Goal: Task Accomplishment & Management: Use online tool/utility

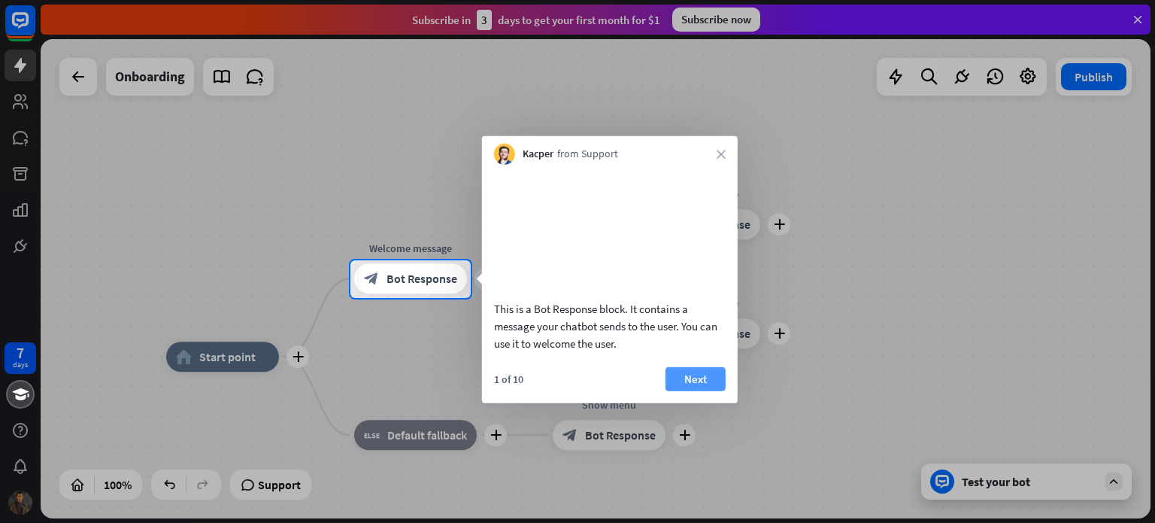
click at [685, 390] on button "Next" at bounding box center [696, 378] width 60 height 24
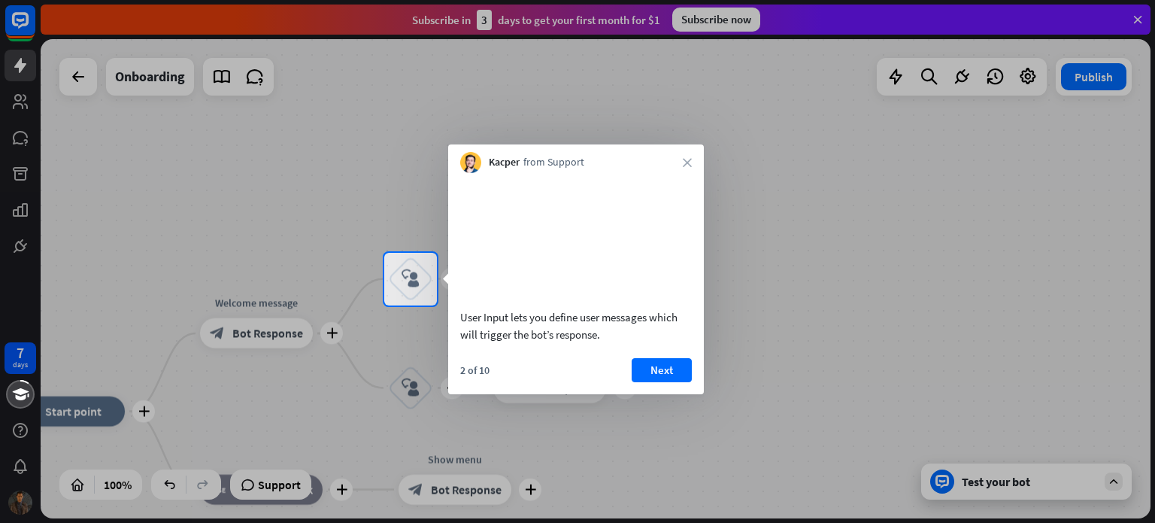
click at [661, 382] on button "Next" at bounding box center [662, 370] width 60 height 24
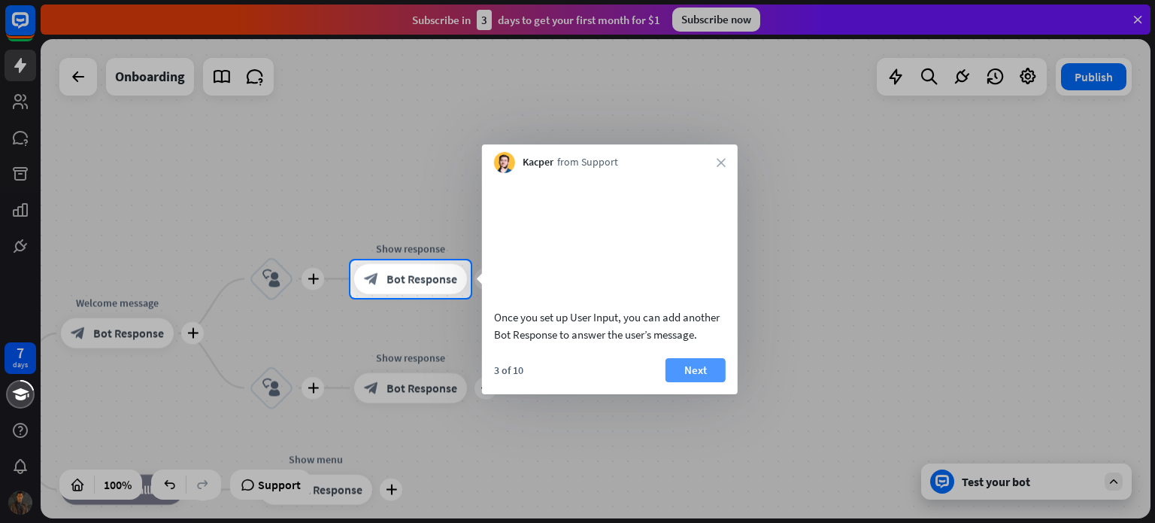
click at [699, 382] on button "Next" at bounding box center [696, 370] width 60 height 24
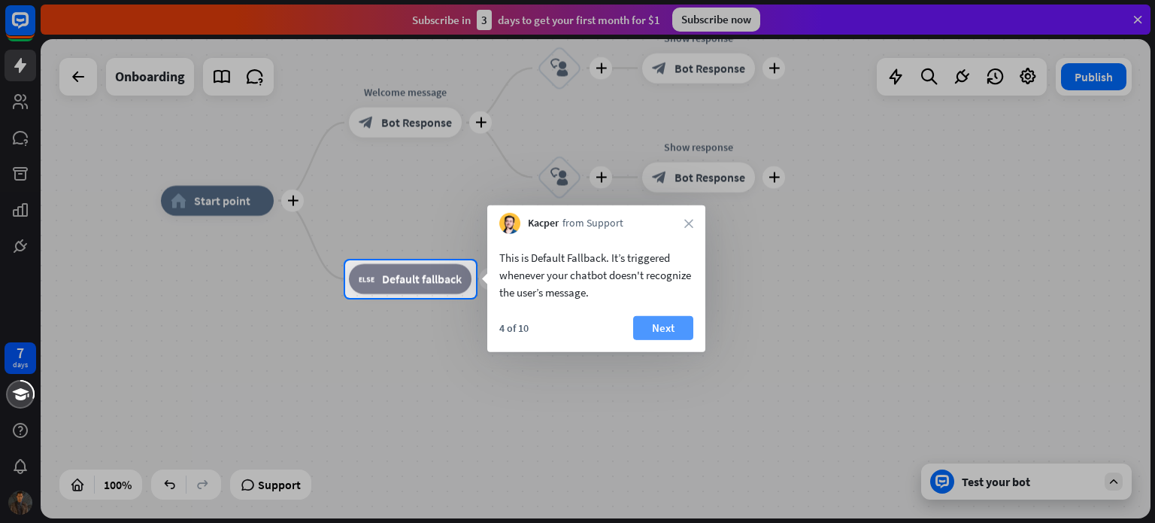
click at [655, 321] on button "Next" at bounding box center [663, 328] width 60 height 24
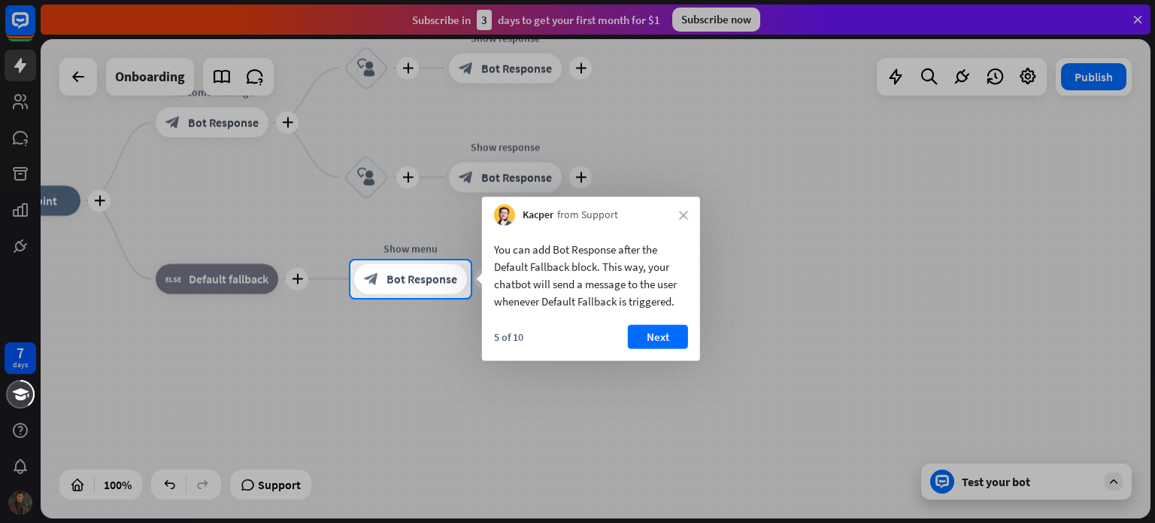
click at [671, 339] on button "Next" at bounding box center [658, 337] width 60 height 24
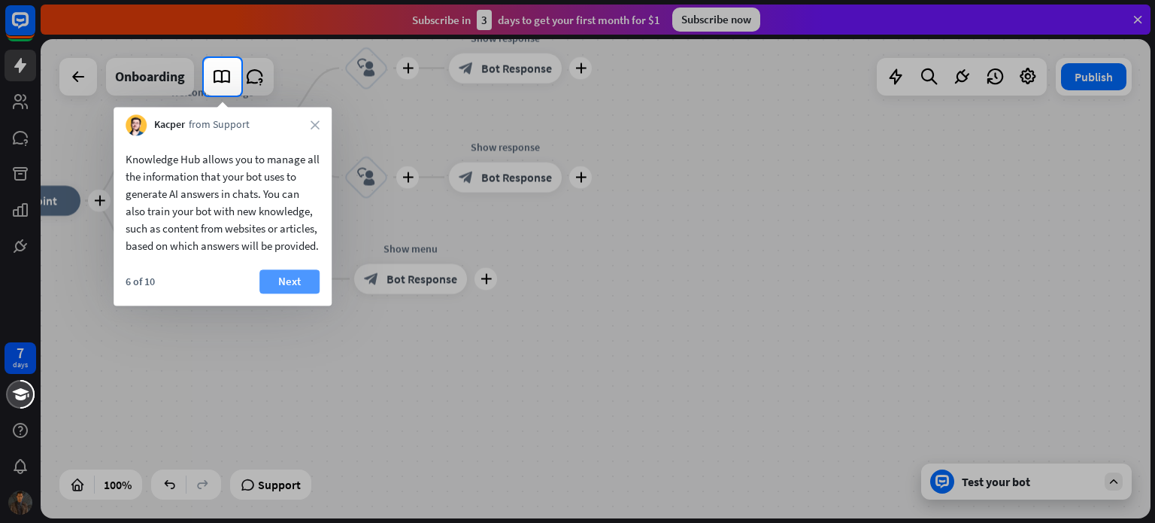
click at [271, 293] on button "Next" at bounding box center [290, 281] width 60 height 24
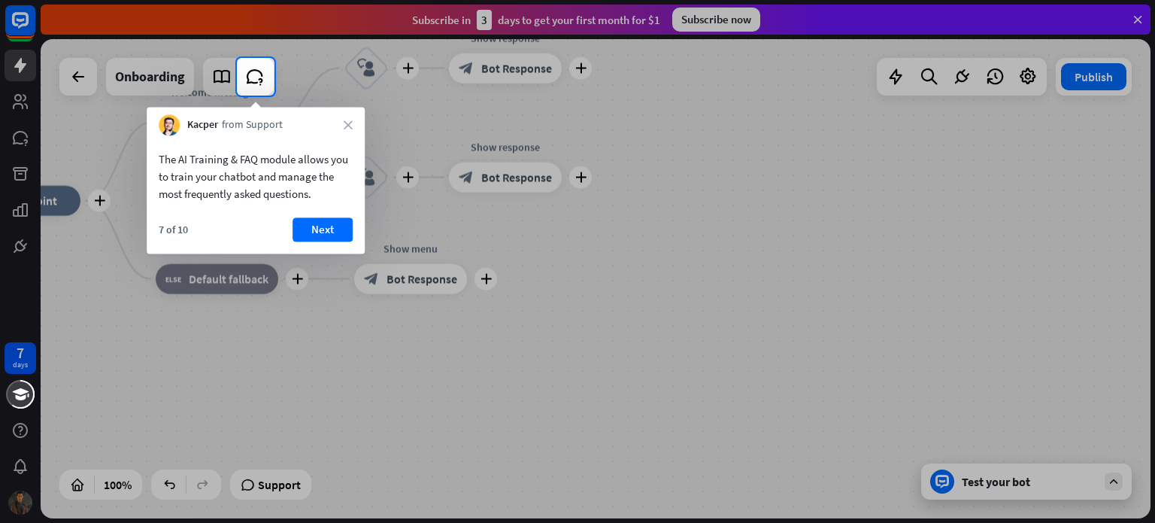
click at [340, 221] on button "Next" at bounding box center [323, 229] width 60 height 24
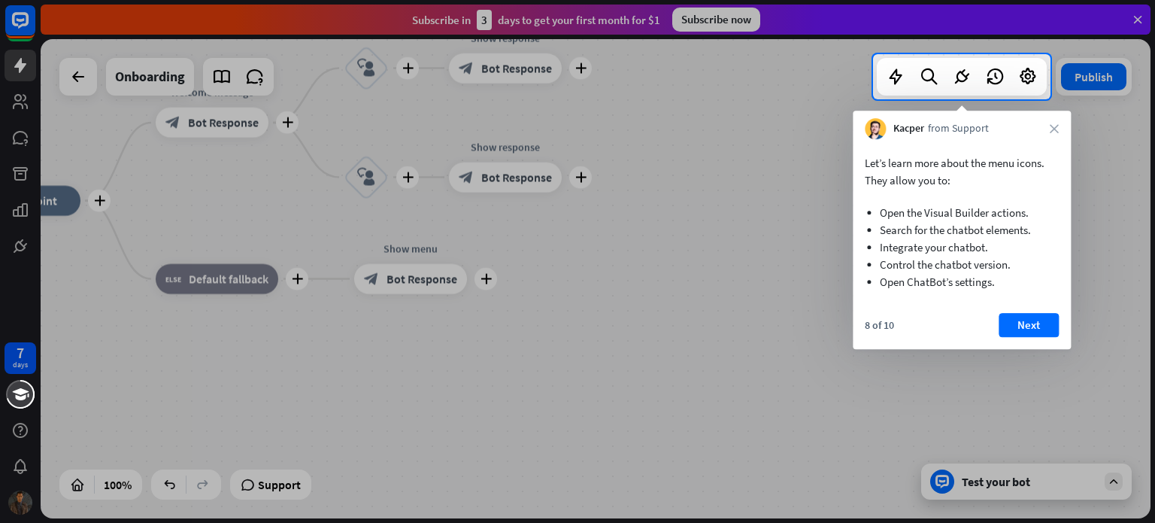
click at [1032, 310] on div "Let’s learn more about the menu icons. They allow you to: Open the Visual Build…" at bounding box center [962, 244] width 218 height 210
click at [1028, 329] on button "Next" at bounding box center [1029, 325] width 60 height 24
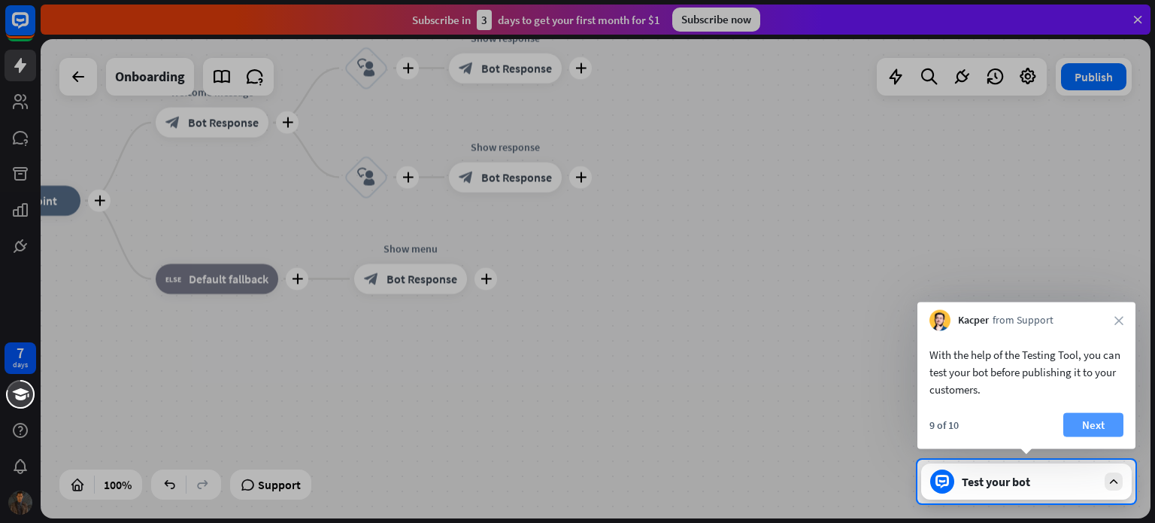
click at [1085, 424] on button "Next" at bounding box center [1094, 425] width 60 height 24
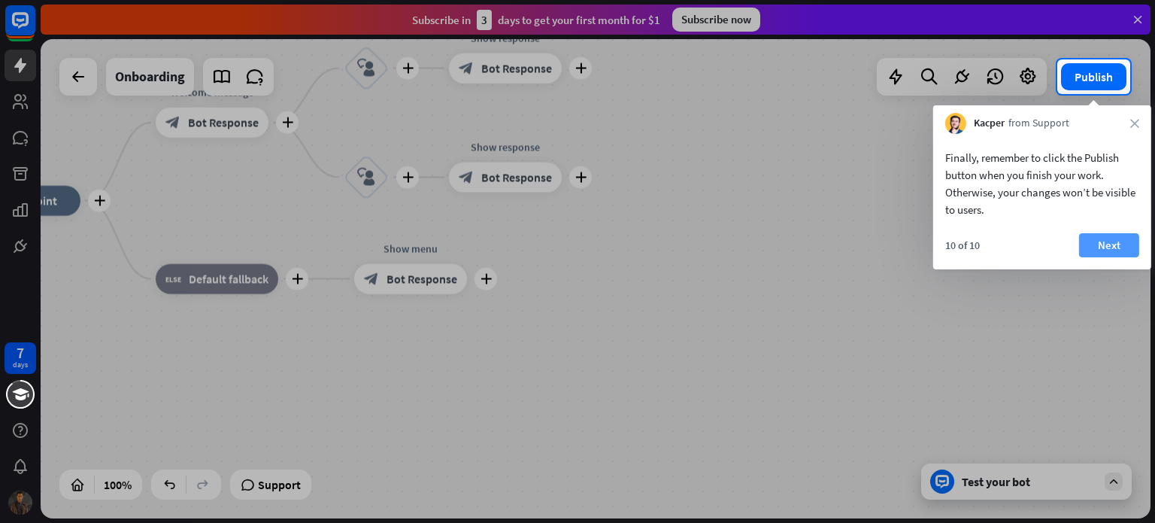
click at [1101, 242] on button "Next" at bounding box center [1109, 245] width 60 height 24
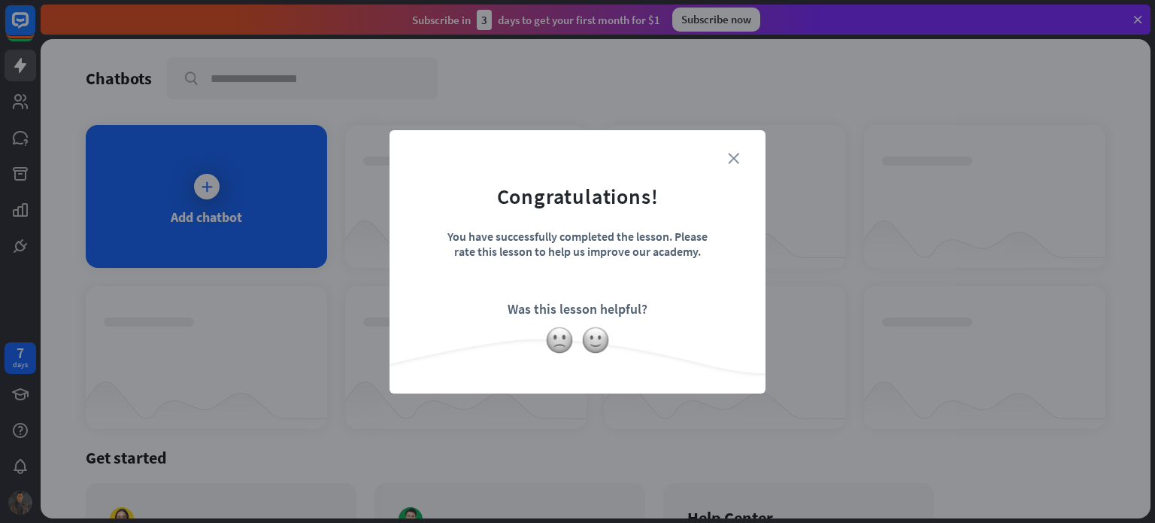
click at [731, 156] on icon "close" at bounding box center [733, 158] width 11 height 11
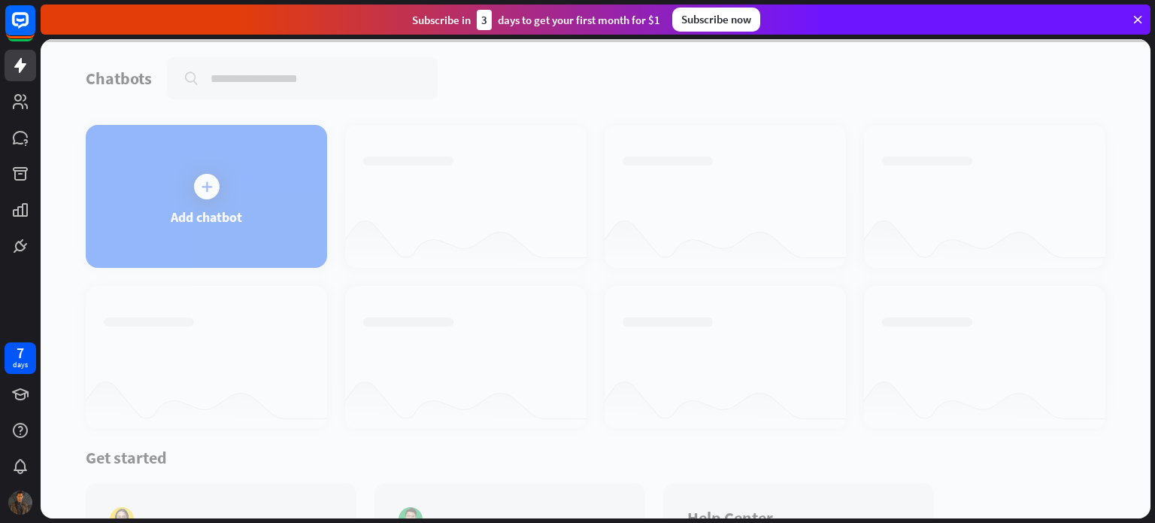
click at [188, 186] on div at bounding box center [596, 278] width 1110 height 479
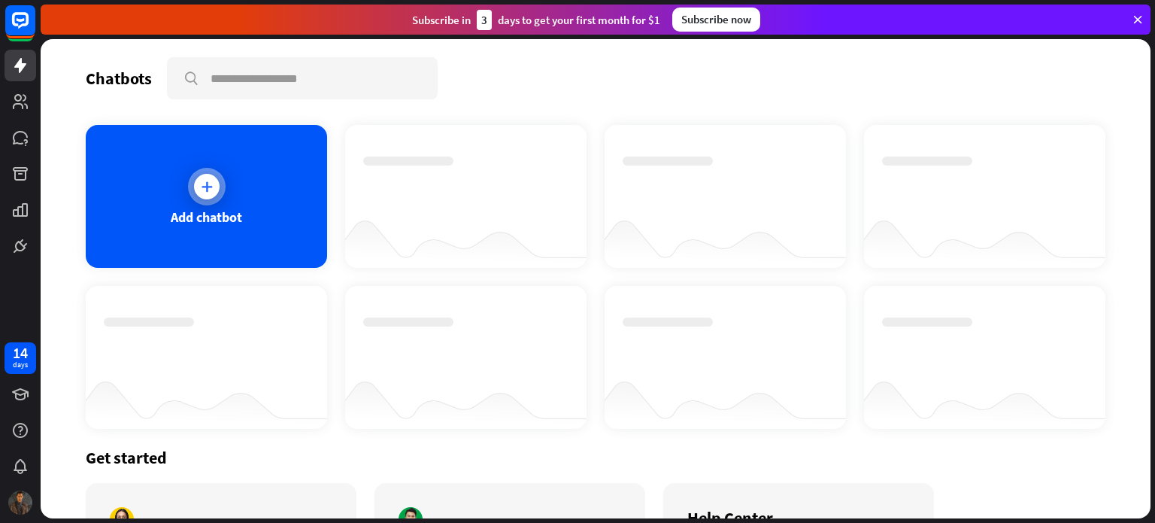
click at [209, 187] on icon at bounding box center [206, 186] width 15 height 15
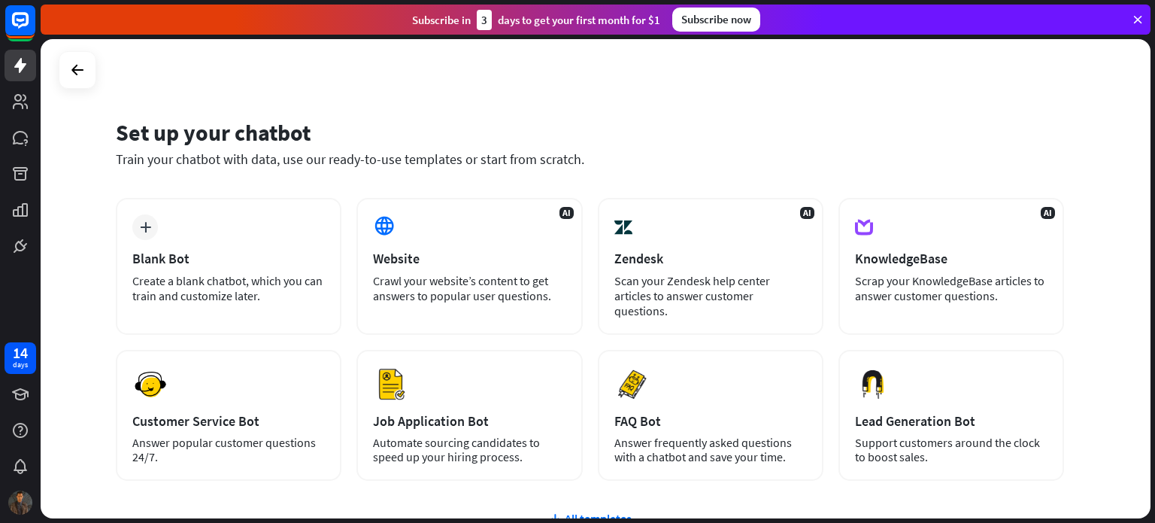
click at [77, 267] on div "Set up your chatbot Train your chatbot with data, use our ready-to-use template…" at bounding box center [596, 278] width 1110 height 479
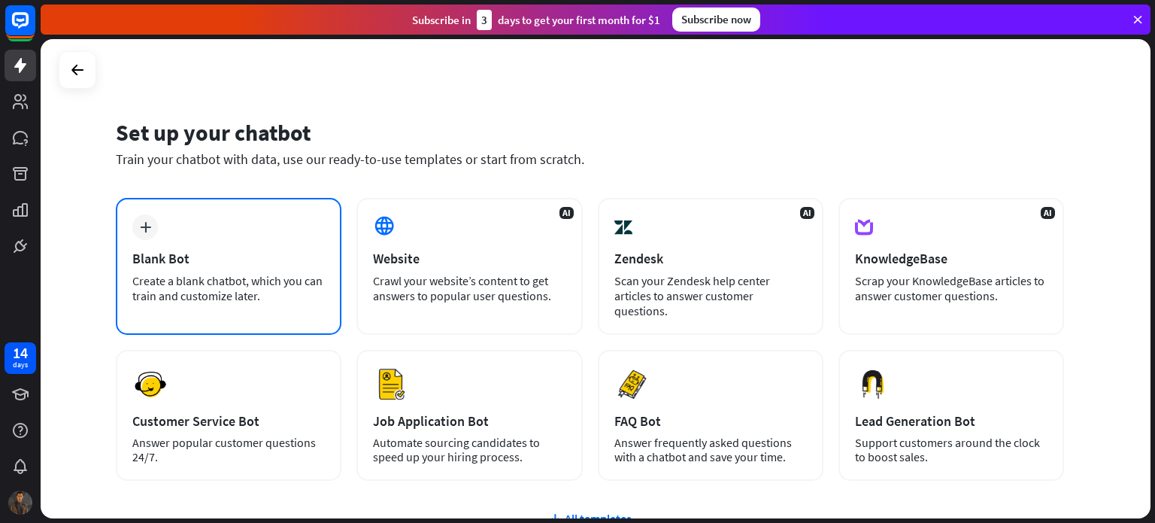
click at [190, 239] on div "plus Blank Bot Create a blank chatbot, which you can train and customize later." at bounding box center [229, 266] width 226 height 137
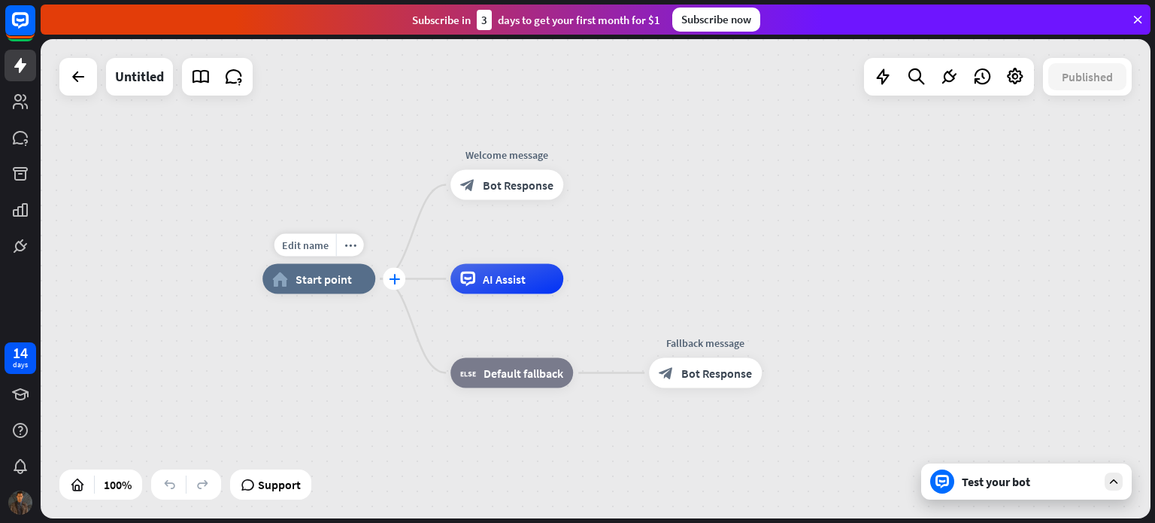
click at [397, 278] on icon "plus" at bounding box center [394, 279] width 11 height 11
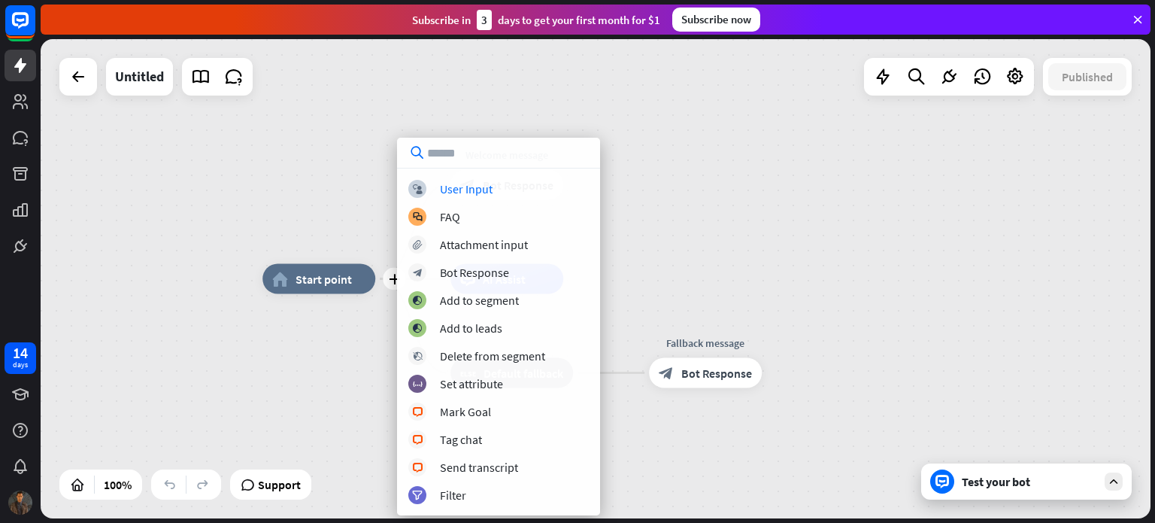
click at [329, 174] on div "plus home_2 Start point Welcome message block_bot_response Bot Response AI Assi…" at bounding box center [596, 278] width 1110 height 479
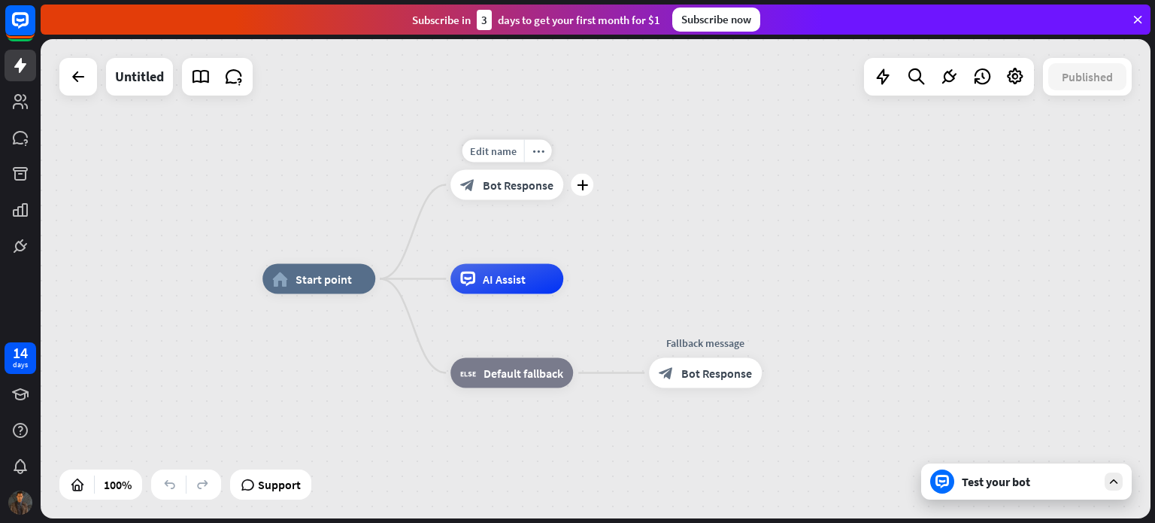
click at [499, 190] on span "Bot Response" at bounding box center [518, 185] width 71 height 15
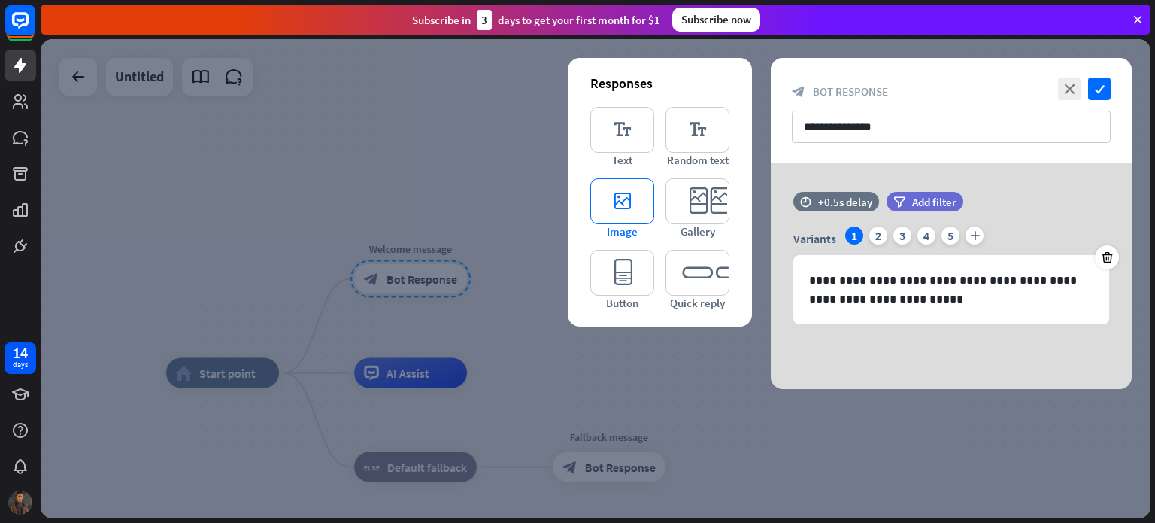
click at [620, 209] on icon "editor_image" at bounding box center [623, 201] width 64 height 46
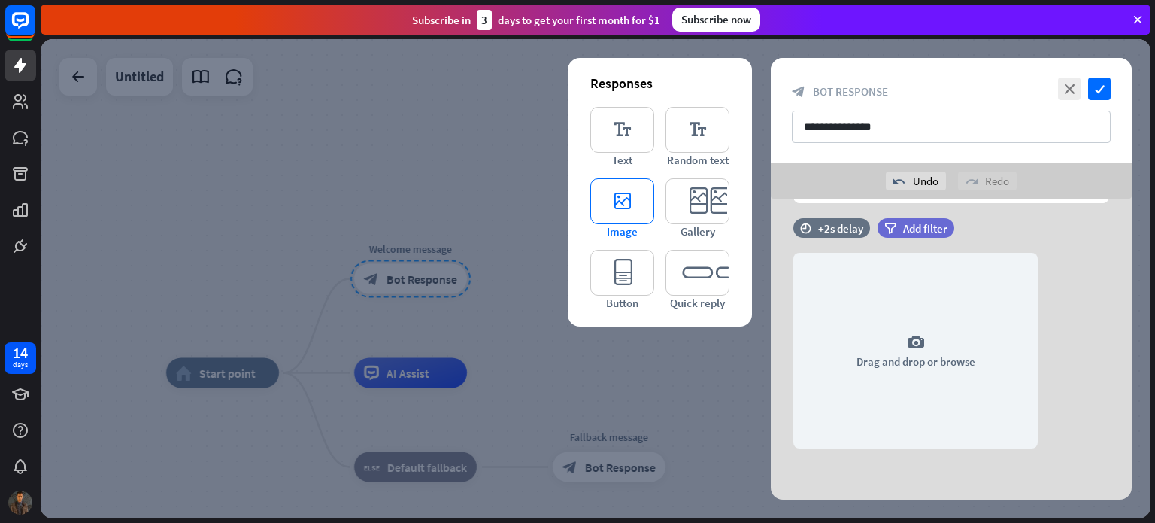
scroll to position [157, 0]
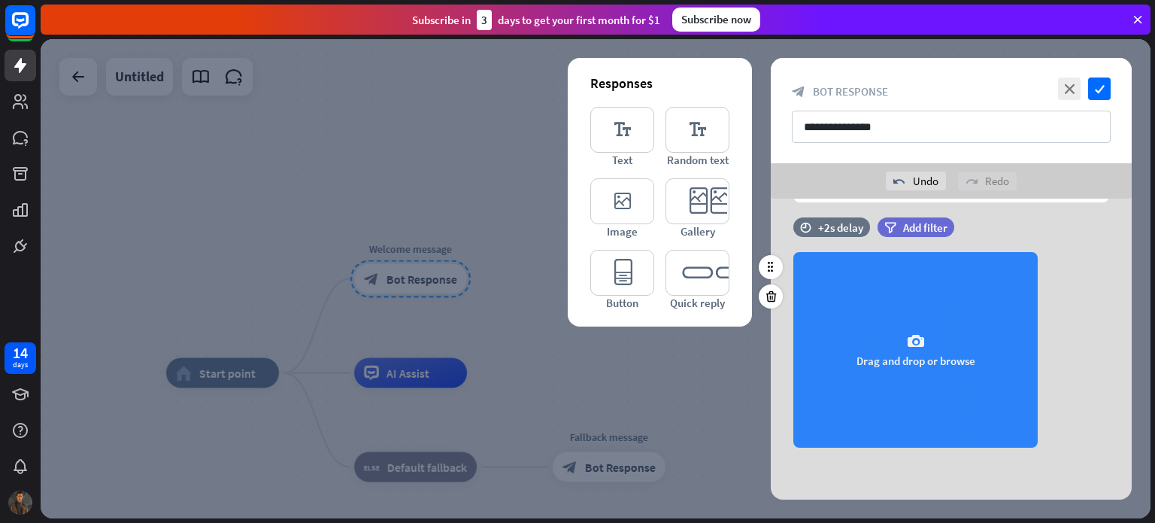
click at [928, 347] on div "camera Drag and drop or browse" at bounding box center [916, 350] width 244 height 196
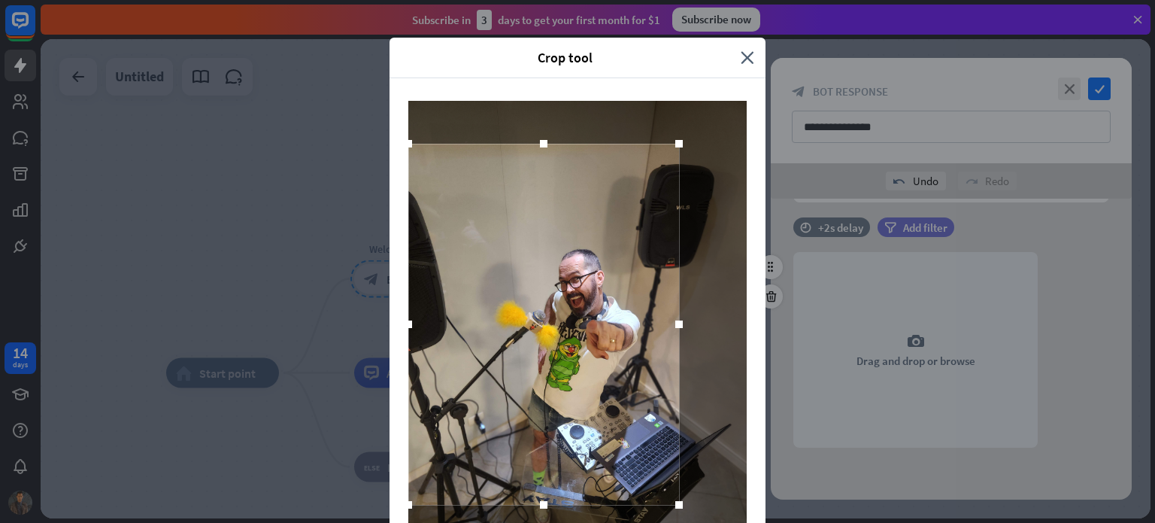
drag, startPoint x: 627, startPoint y: 311, endPoint x: 569, endPoint y: 309, distance: 57.2
click at [569, 309] on div at bounding box center [543, 324] width 271 height 361
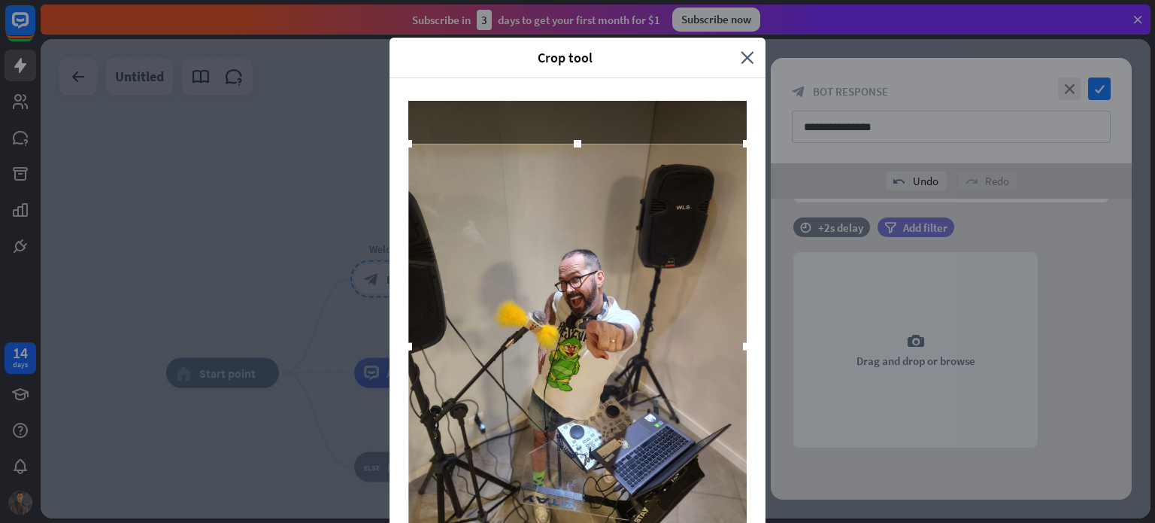
drag, startPoint x: 674, startPoint y: 503, endPoint x: 742, endPoint y: 548, distance: 81.0
click at [742, 522] on html "14 days close Product Help First steps Get started with ChatBot Help Center Fol…" at bounding box center [577, 261] width 1155 height 523
drag, startPoint x: 576, startPoint y: 59, endPoint x: 574, endPoint y: 25, distance: 34.7
click at [574, 25] on div "Crop tool close Cancel Crop image" at bounding box center [577, 261] width 1155 height 523
click at [575, 61] on span "Crop tool" at bounding box center [565, 57] width 329 height 17
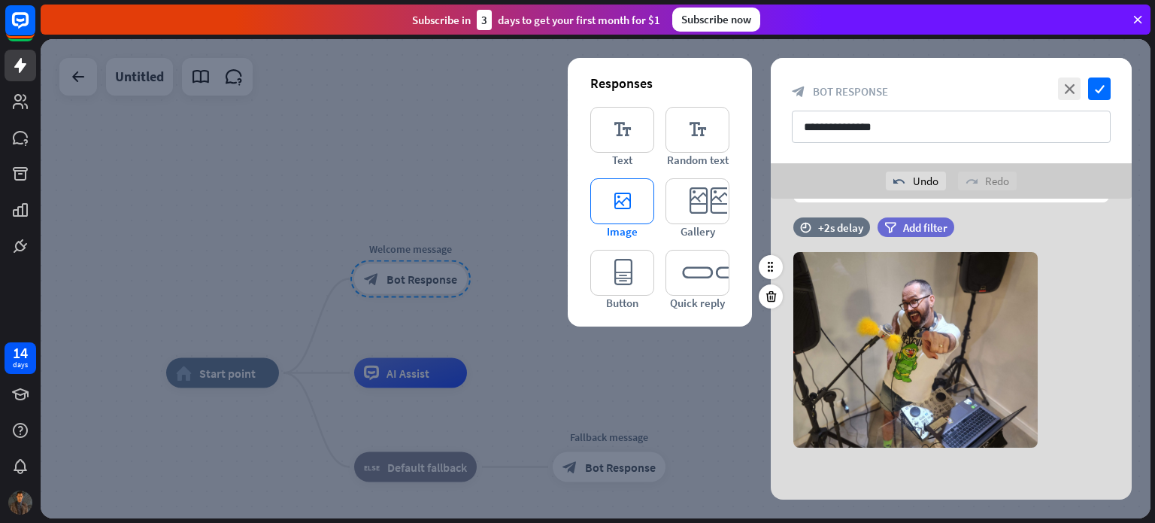
click at [618, 202] on icon "editor_image" at bounding box center [623, 201] width 64 height 46
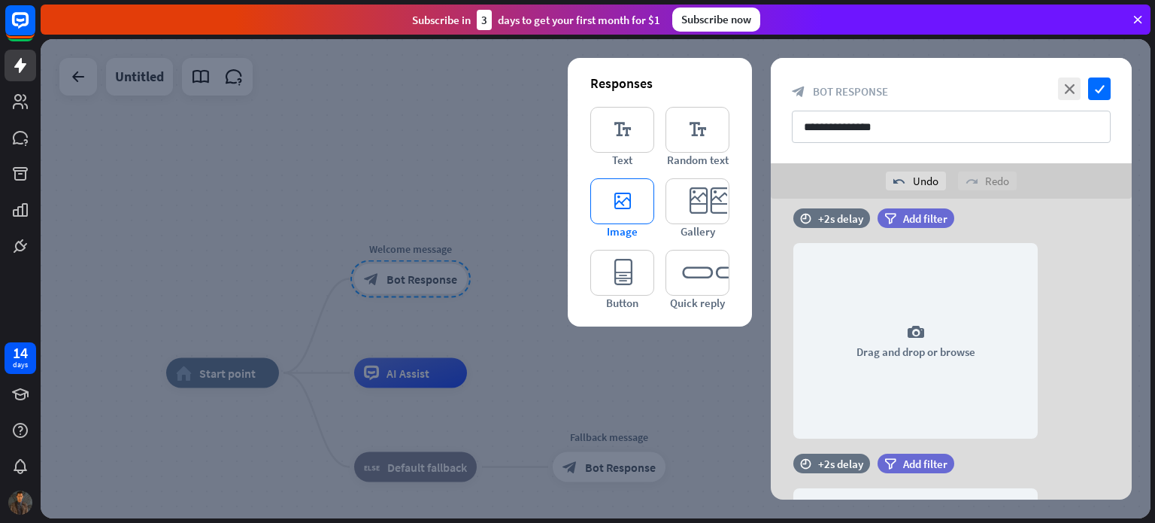
scroll to position [648, 0]
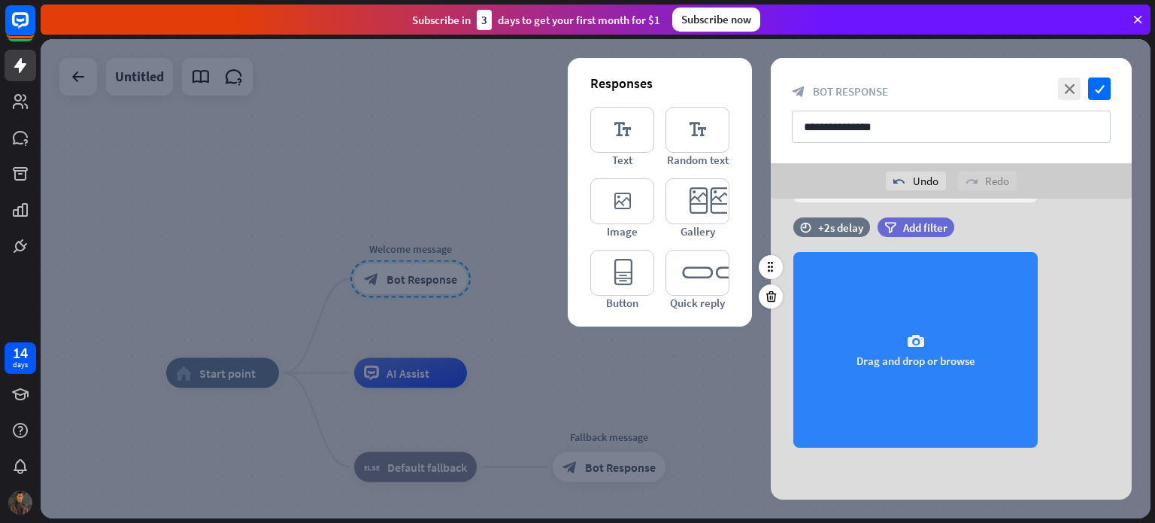
click at [928, 354] on div "camera Drag and drop or browse" at bounding box center [916, 350] width 244 height 196
